Goal: Find specific page/section: Find specific page/section

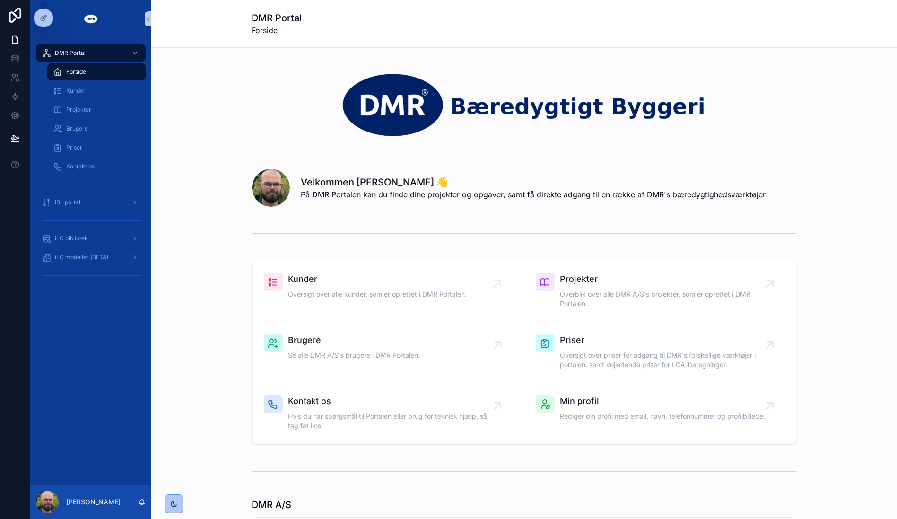
click at [785, 130] on img "scrollable content" at bounding box center [524, 104] width 545 height 68
click at [229, 359] on div "Kunder Oversigt over alle kunder, som er oprettet i DMR Portalen. Projekter Ove…" at bounding box center [524, 352] width 731 height 191
click at [102, 231] on div "iLC bibliotek" at bounding box center [91, 238] width 98 height 15
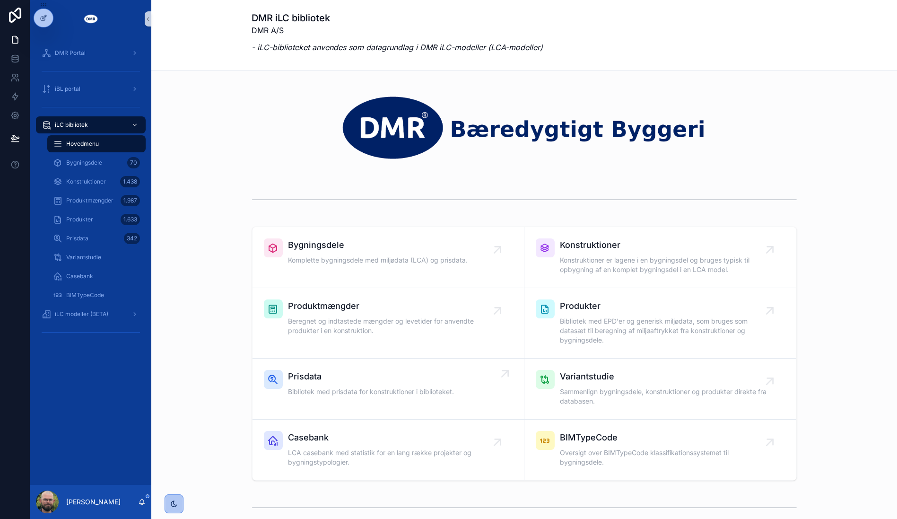
drag, startPoint x: 363, startPoint y: 428, endPoint x: 289, endPoint y: 359, distance: 101.4
drag, startPoint x: 289, startPoint y: 359, endPoint x: 216, endPoint y: 297, distance: 96.0
click at [216, 297] on div "Bygningsdele Komplette bygningsdele med miljødata (LCA) og prisdata. Konstrukti…" at bounding box center [524, 354] width 731 height 262
drag, startPoint x: 84, startPoint y: 343, endPoint x: 82, endPoint y: 351, distance: 7.8
click at [82, 351] on div "DMR Portal iBL portal iLC bibliotek Hovedmenu Bygningsdele 70 Konstruktioner 1.…" at bounding box center [90, 195] width 121 height 314
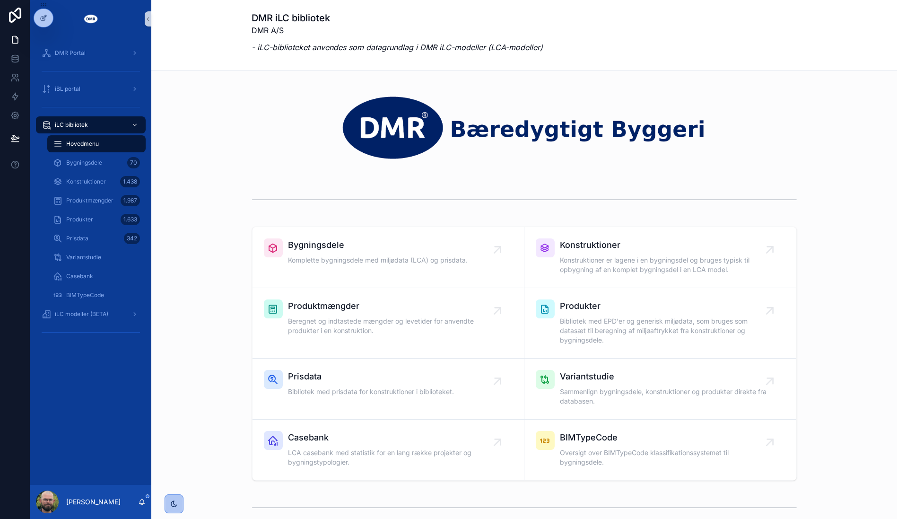
click at [82, 351] on div "DMR Portal iBL portal iLC bibliotek Hovedmenu Bygningsdele 70 Konstruktioner 1.…" at bounding box center [90, 195] width 121 height 314
click at [81, 317] on span "iLC modeller (BETA)" at bounding box center [81, 314] width 53 height 8
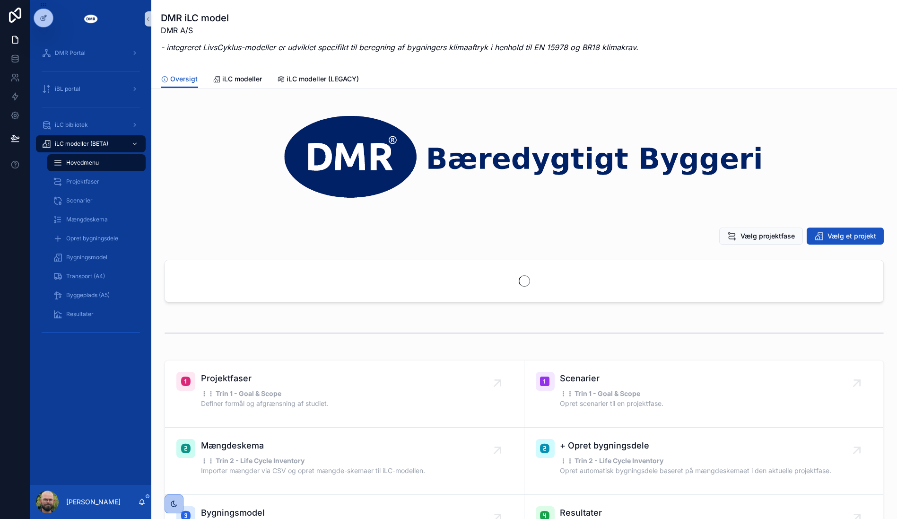
click at [82, 370] on div "DMR Portal iBL portal iLC bibliotek iLC modeller (BETA) Hovedmenu Projektfaser …" at bounding box center [90, 261] width 121 height 447
click at [72, 280] on div "Transport (A4)" at bounding box center [96, 276] width 87 height 15
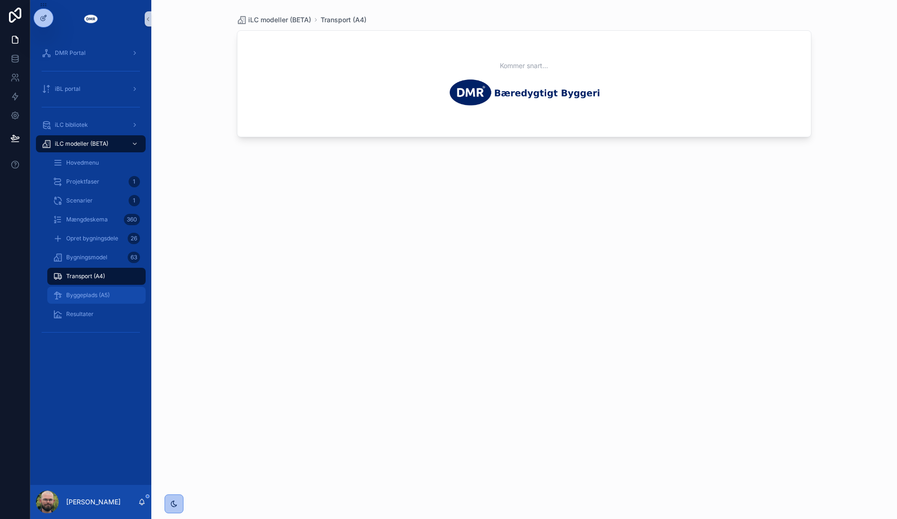
click at [89, 298] on span "Byggeplads (A5)" at bounding box center [88, 295] width 44 height 8
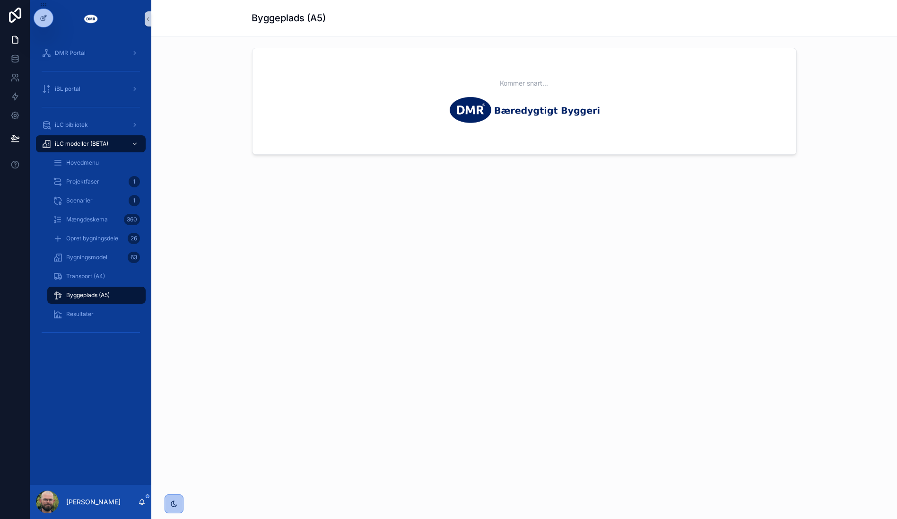
click at [266, 280] on div "Byggeplads (A5) Kommer snart..." at bounding box center [524, 259] width 746 height 519
